Goal: Check status

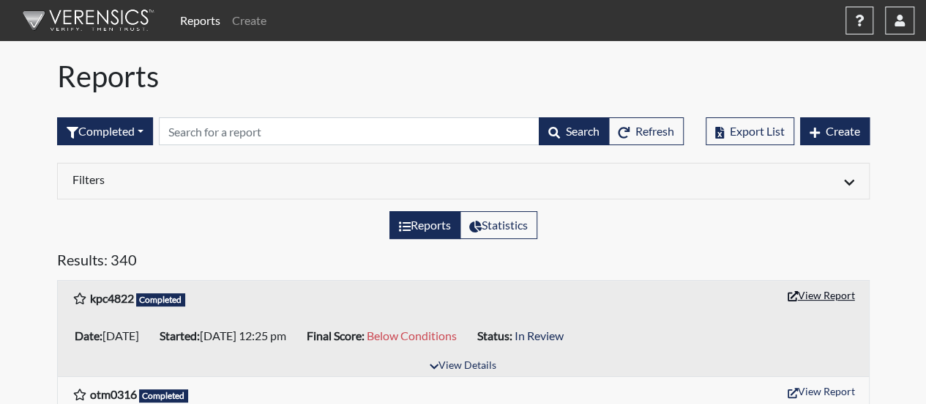
click at [809, 297] on button "View Report" at bounding box center [821, 294] width 81 height 23
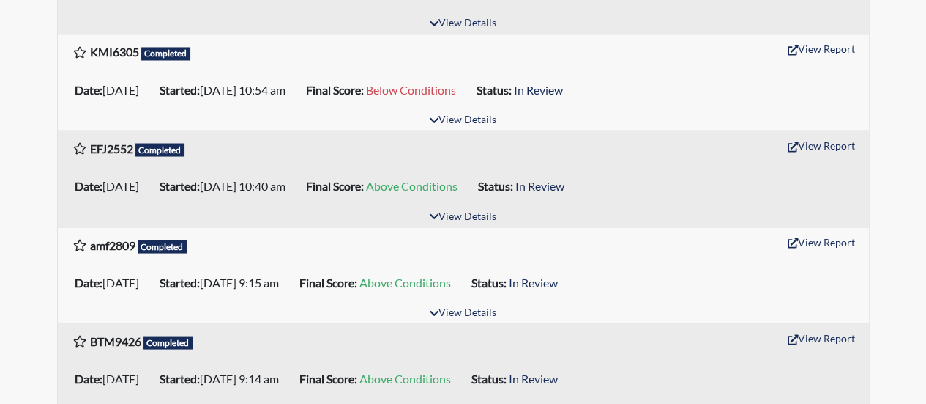
scroll to position [1245, 0]
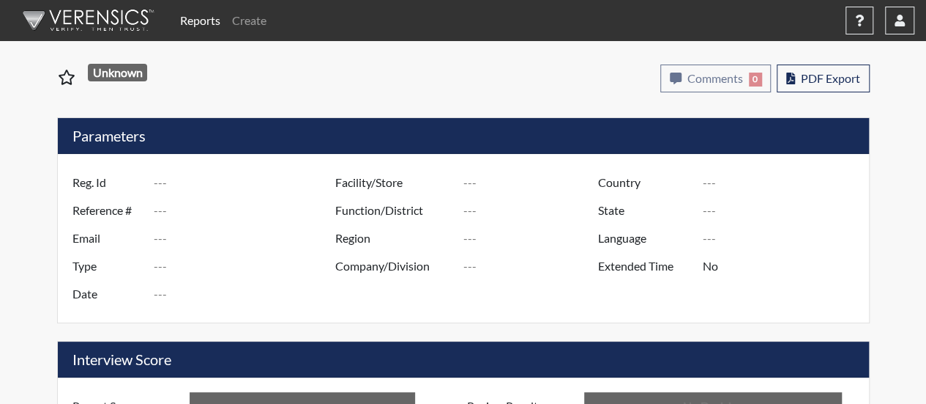
type input "kpc4822"
type input "51544"
type input "---"
type input "Corrections Pre-Employment"
type input "Oct 1, 2025"
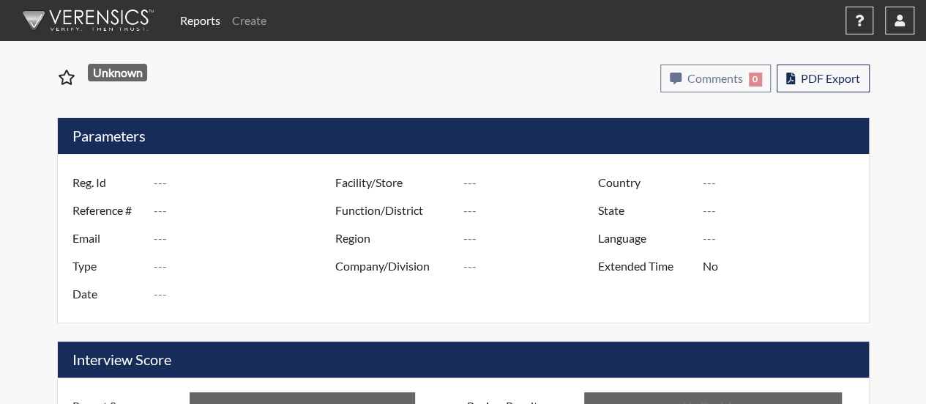
type input "[PERSON_NAME]"
type input "[GEOGRAPHIC_DATA]"
type input "[US_STATE]"
type input "English"
type input "Below Conditions"
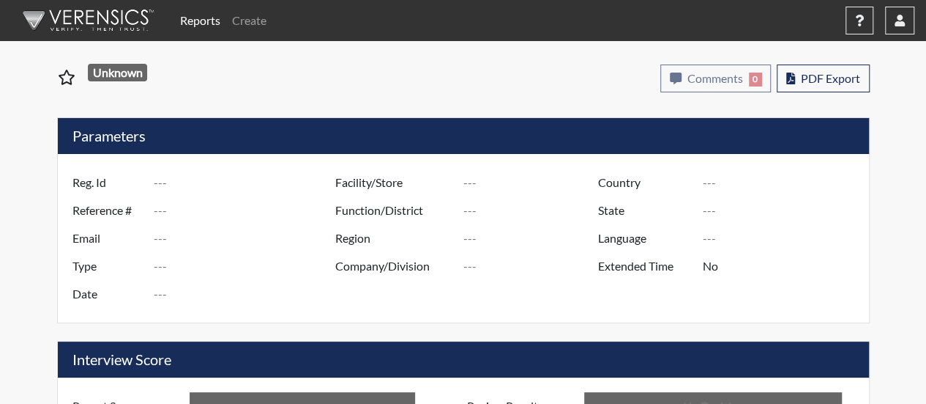
type input "In Review"
